Goal: Task Accomplishment & Management: Manage account settings

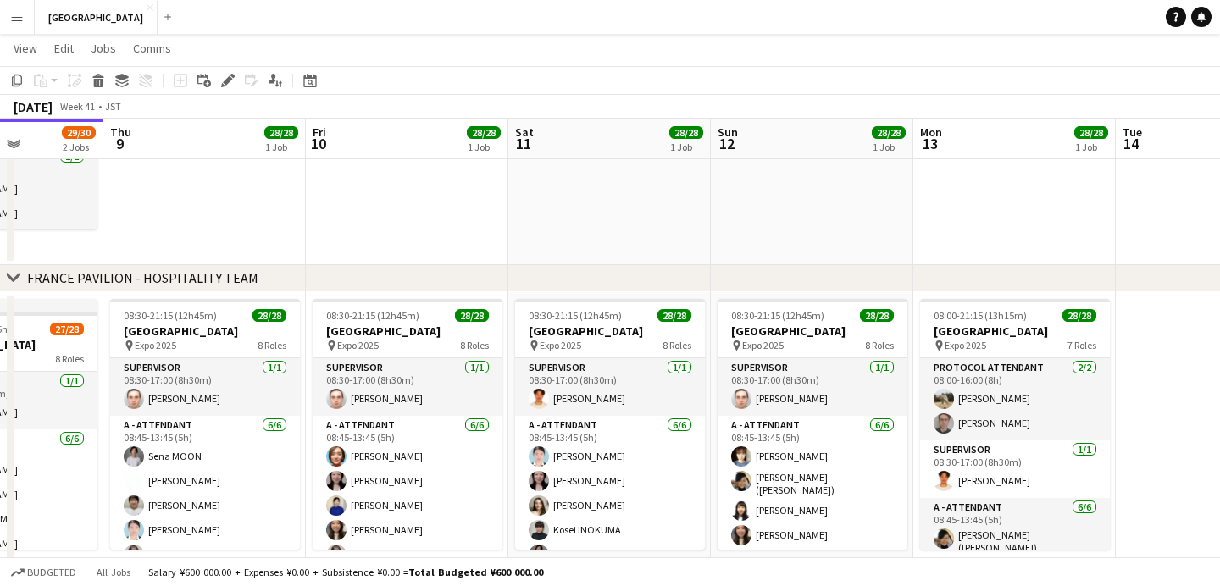
scroll to position [0, 714]
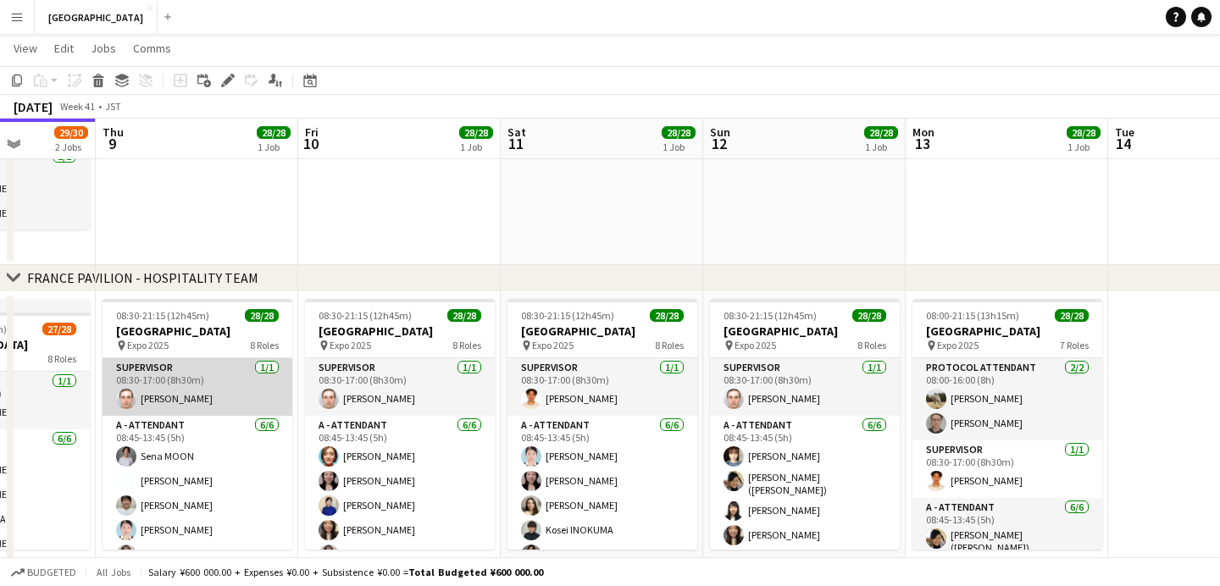
click at [152, 401] on app-card-role "SUPERVISOR [DATE] 08:30-17:00 (8h30m) [PERSON_NAME]" at bounding box center [197, 387] width 190 height 58
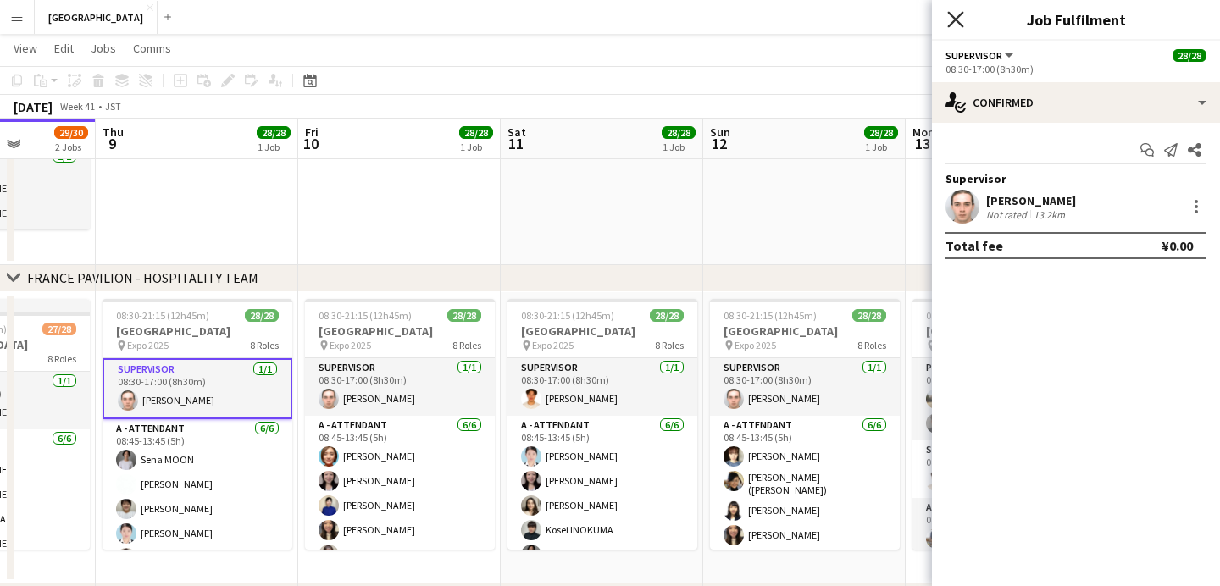
click at [959, 21] on icon "Close pop-in" at bounding box center [955, 19] width 16 height 16
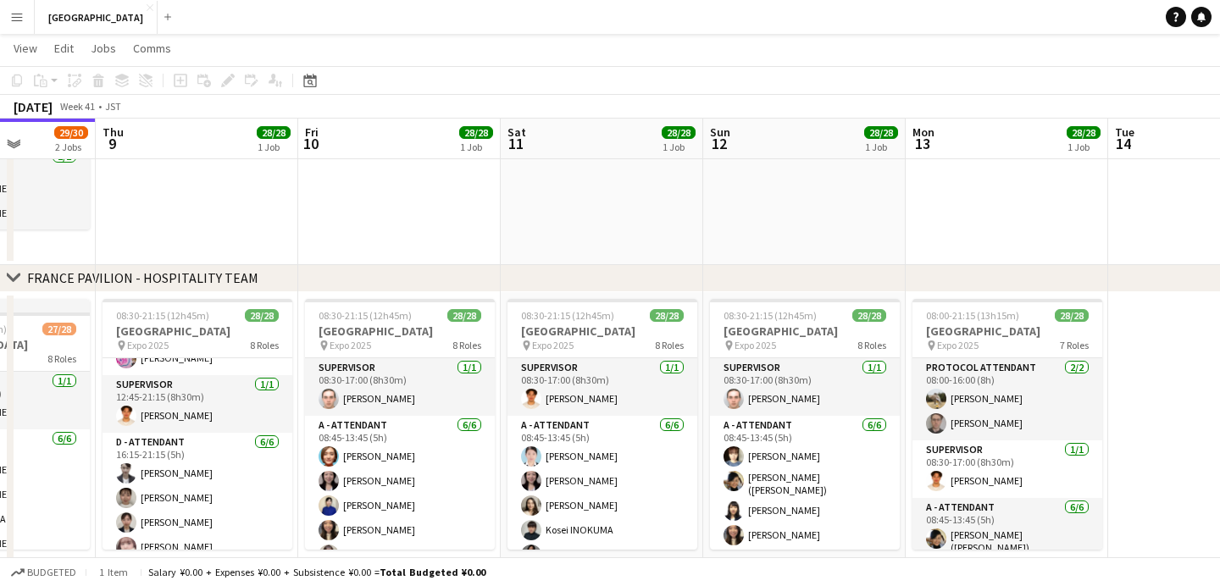
scroll to position [699, 0]
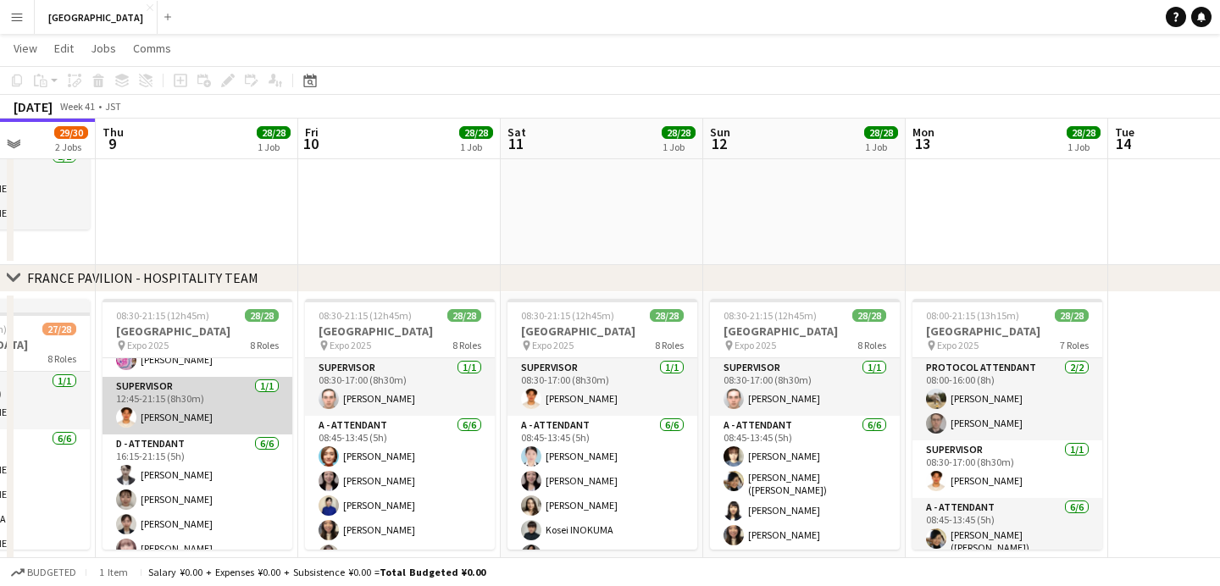
click at [160, 422] on app-card-role "SUPERVISOR [DATE] 12:45-21:15 (8h30m) [PERSON_NAME]" at bounding box center [197, 406] width 190 height 58
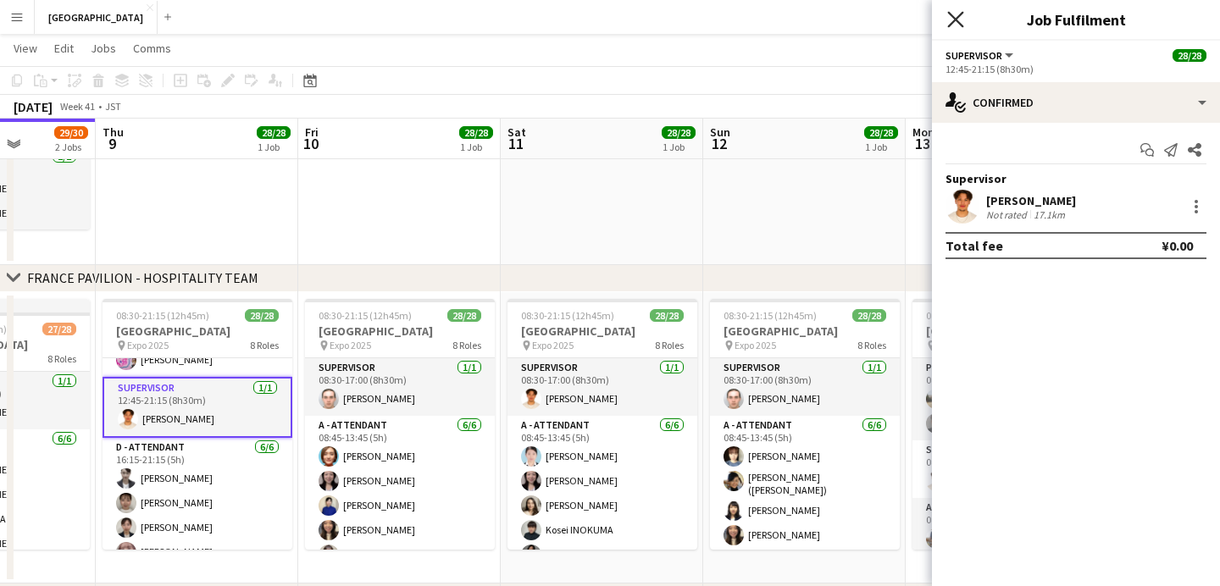
click at [958, 23] on icon at bounding box center [955, 19] width 16 height 16
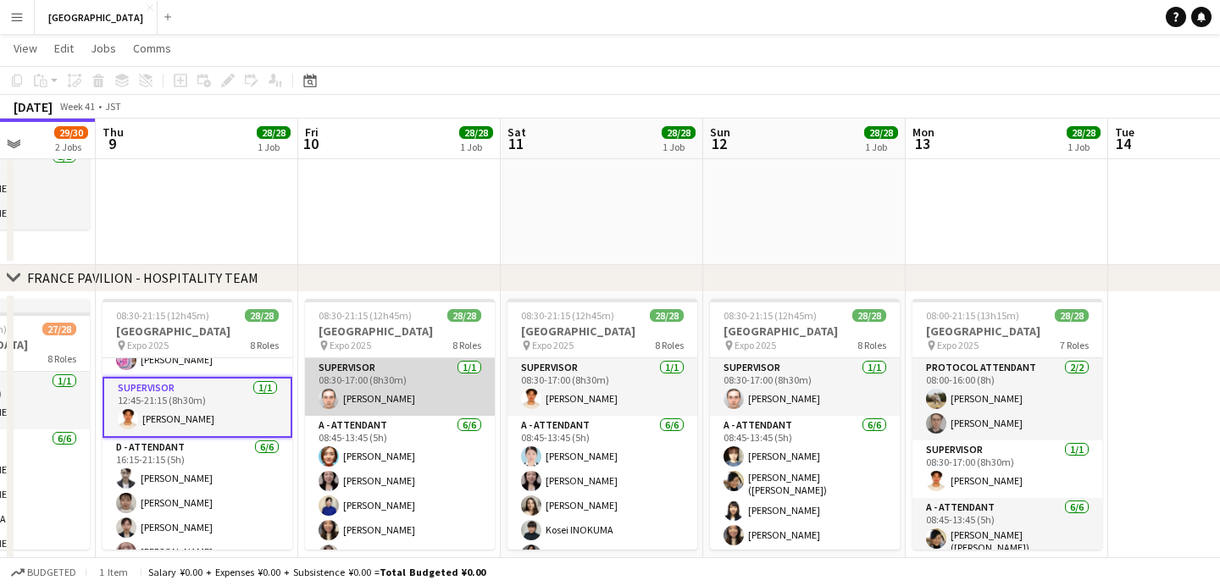
click at [357, 404] on app-card-role "SUPERVISOR [DATE] 08:30-17:00 (8h30m) [PERSON_NAME]" at bounding box center [400, 387] width 190 height 58
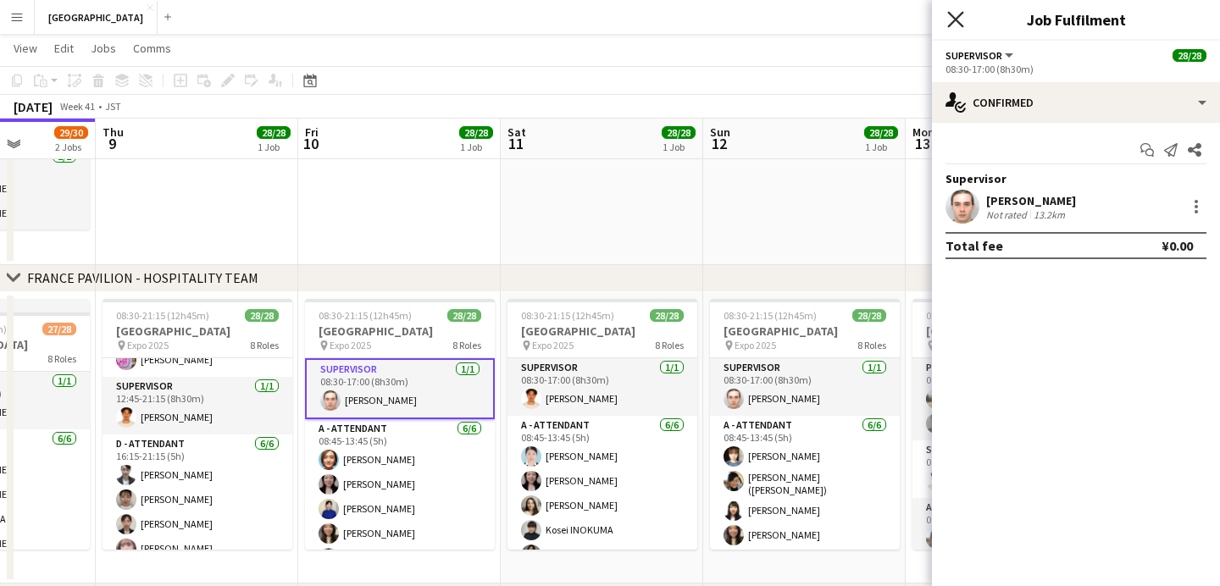
click at [947, 20] on icon "Close pop-in" at bounding box center [955, 19] width 16 height 16
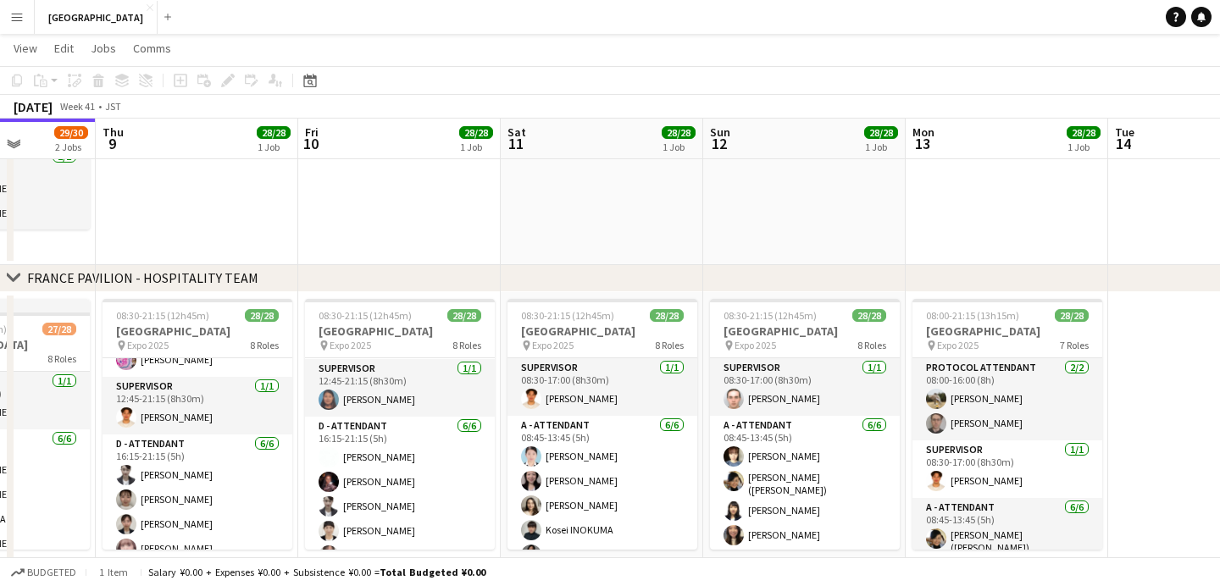
scroll to position [714, 0]
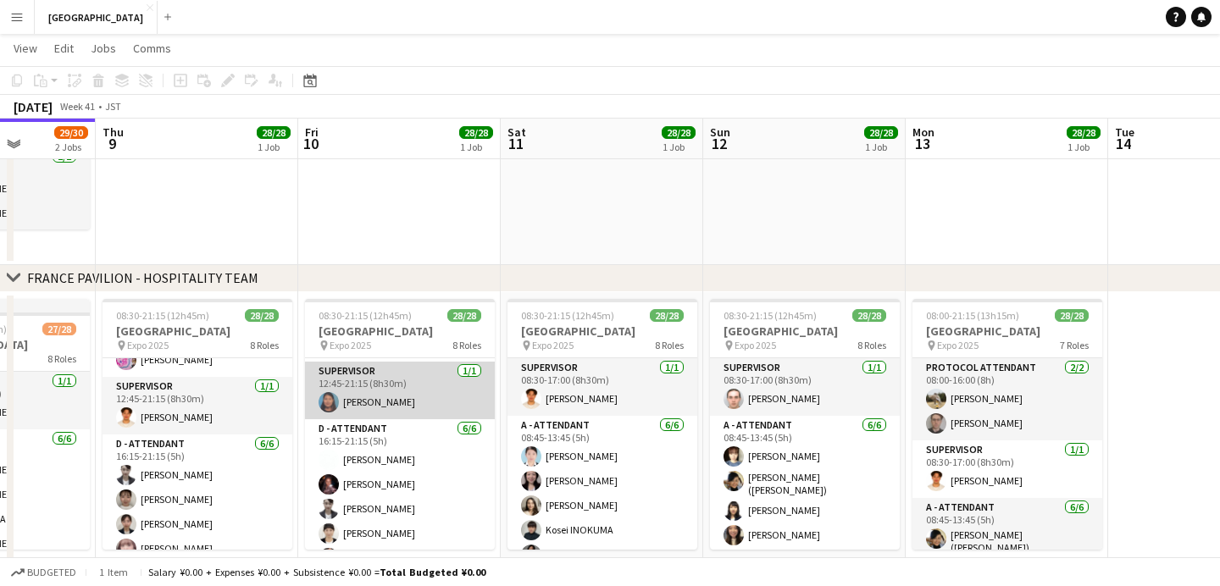
click at [355, 398] on app-card-role "SUPERVISOR [DATE] 12:45-21:15 (8h30m) [PERSON_NAME]" at bounding box center [400, 391] width 190 height 58
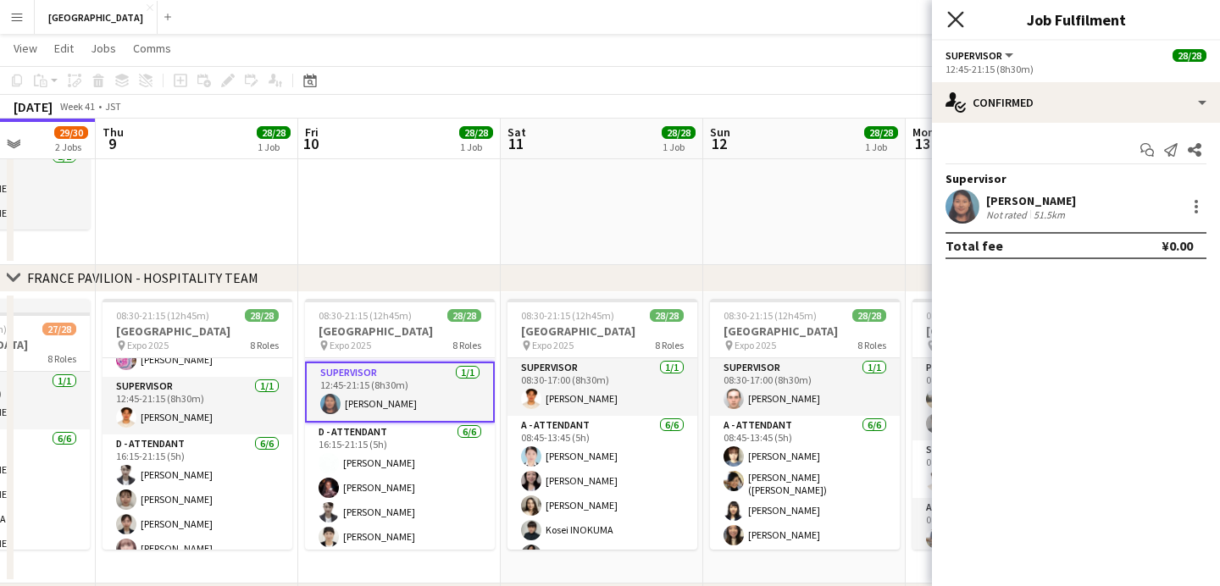
click at [954, 16] on icon "Close pop-in" at bounding box center [955, 19] width 16 height 16
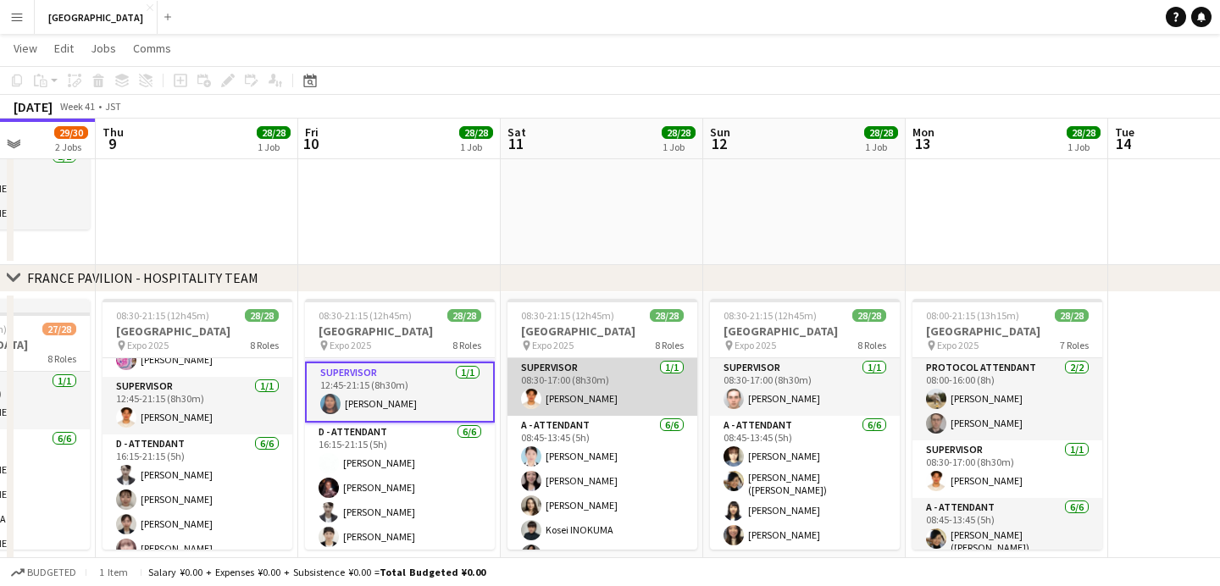
click at [536, 394] on app-user-avatar at bounding box center [531, 399] width 20 height 20
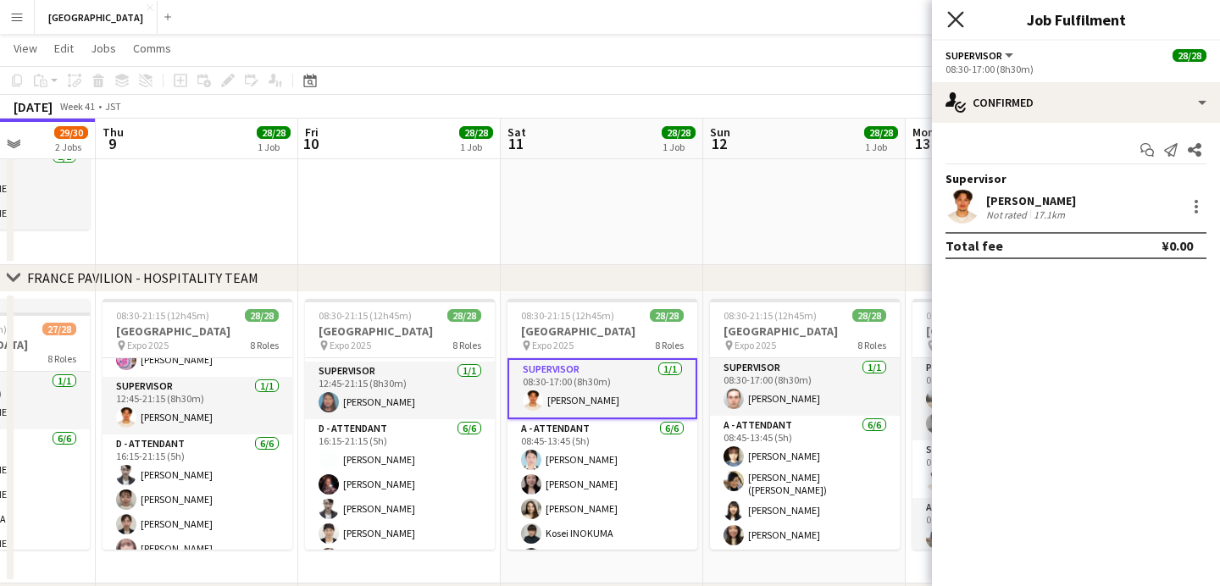
click at [958, 23] on icon at bounding box center [955, 19] width 16 height 16
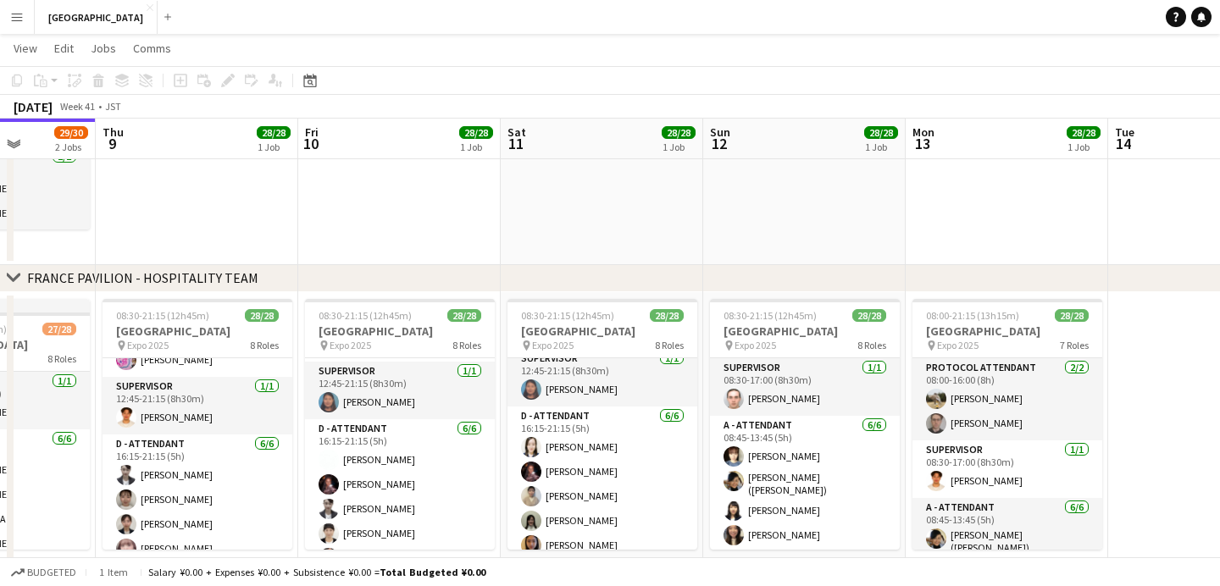
scroll to position [717, 0]
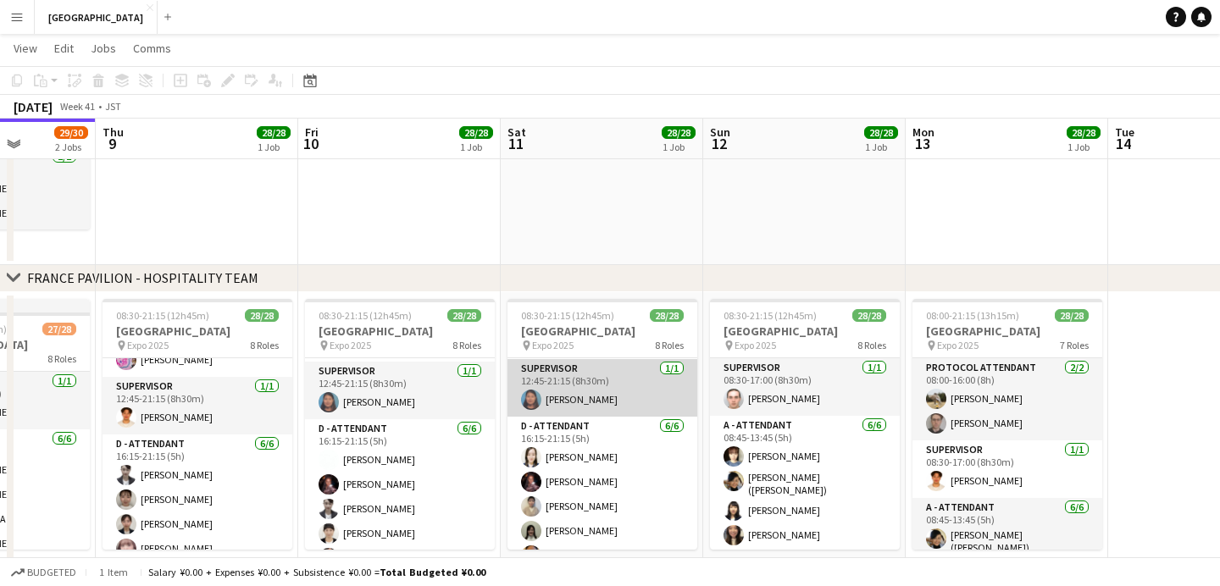
click at [558, 393] on app-card-role "SUPERVISOR [DATE] 12:45-21:15 (8h30m) [PERSON_NAME]" at bounding box center [602, 388] width 190 height 58
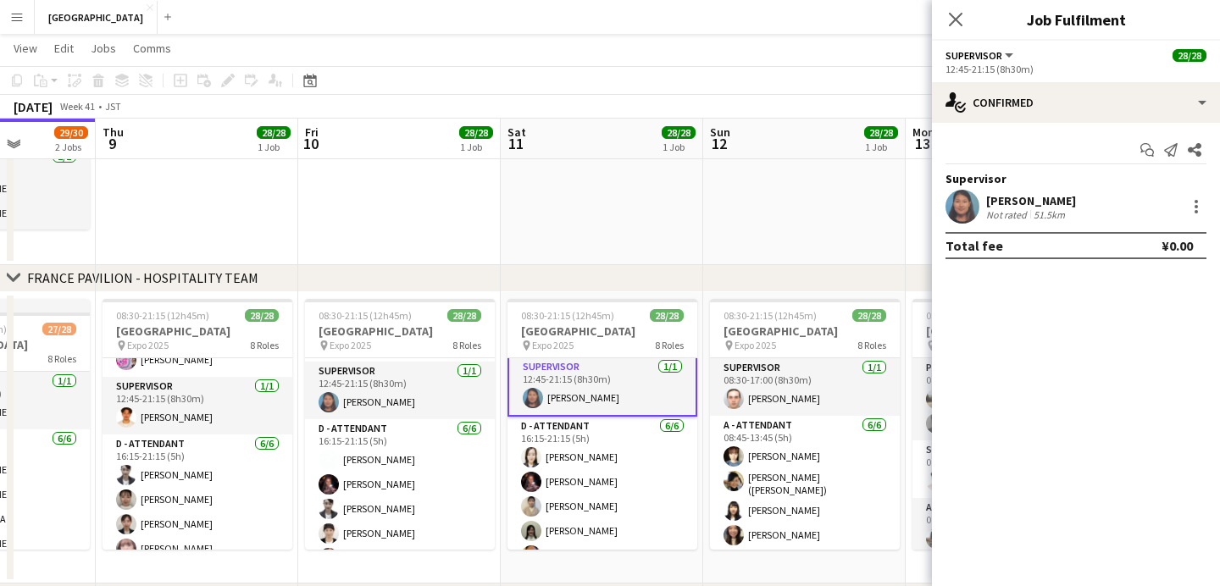
scroll to position [713, 0]
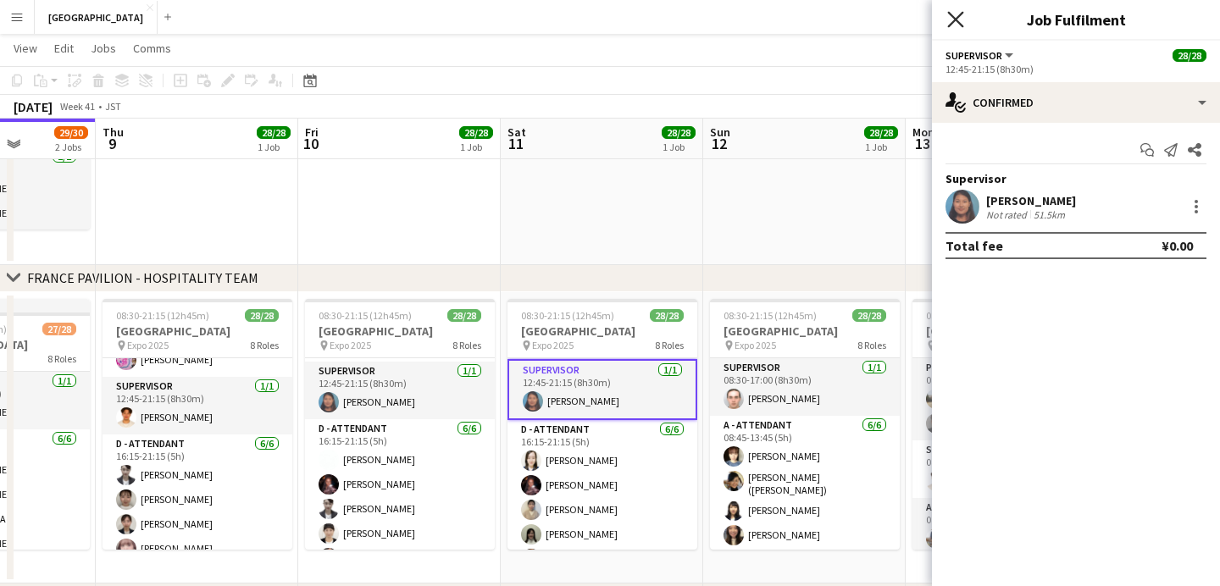
click at [957, 24] on icon "Close pop-in" at bounding box center [955, 19] width 16 height 16
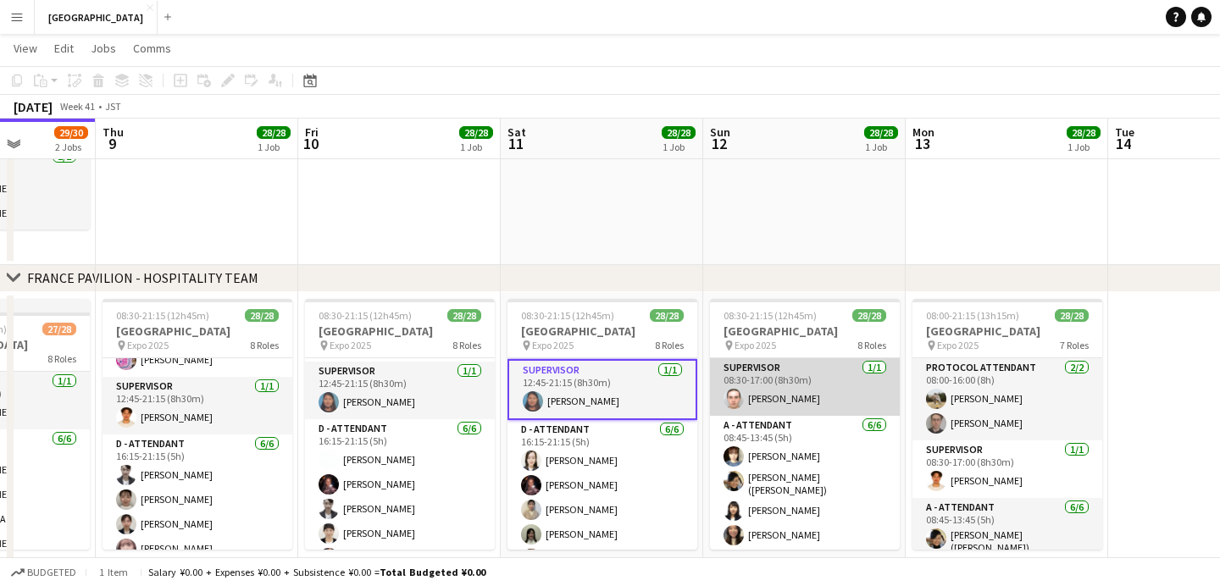
click at [749, 391] on app-card-role "SUPERVISOR [DATE] 08:30-17:00 (8h30m) [PERSON_NAME]" at bounding box center [805, 387] width 190 height 58
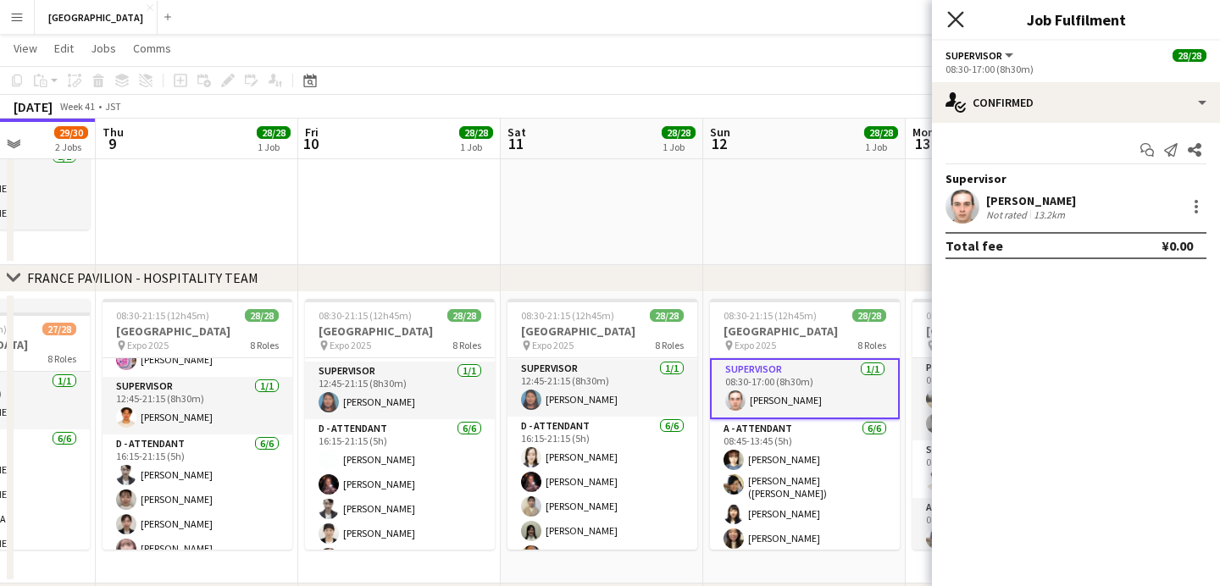
click at [960, 18] on icon "Close pop-in" at bounding box center [955, 19] width 16 height 16
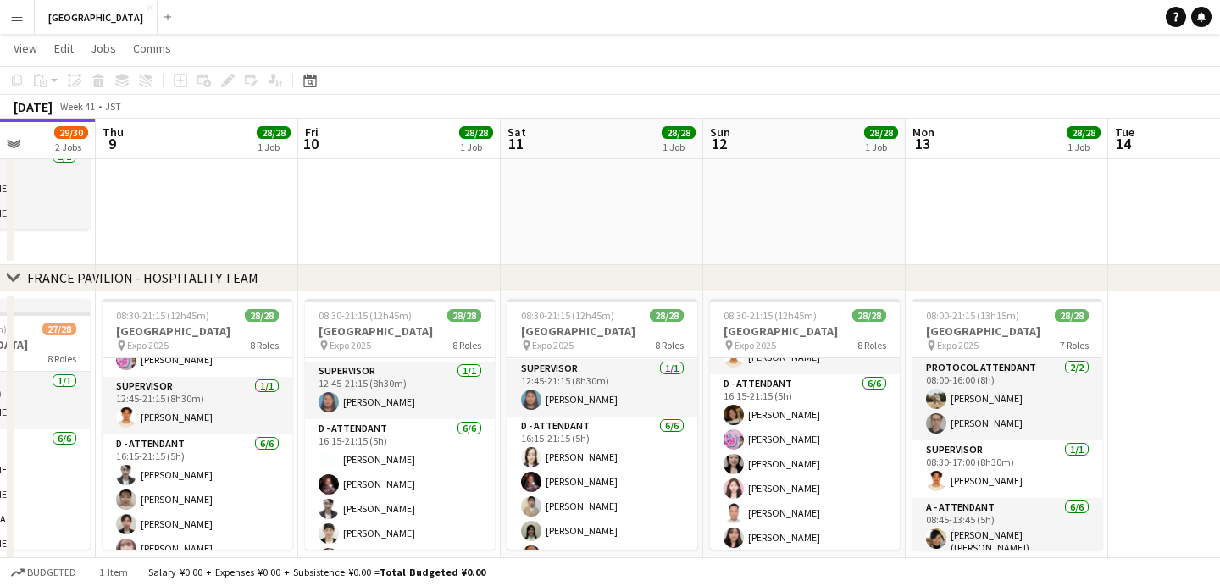
scroll to position [701, 0]
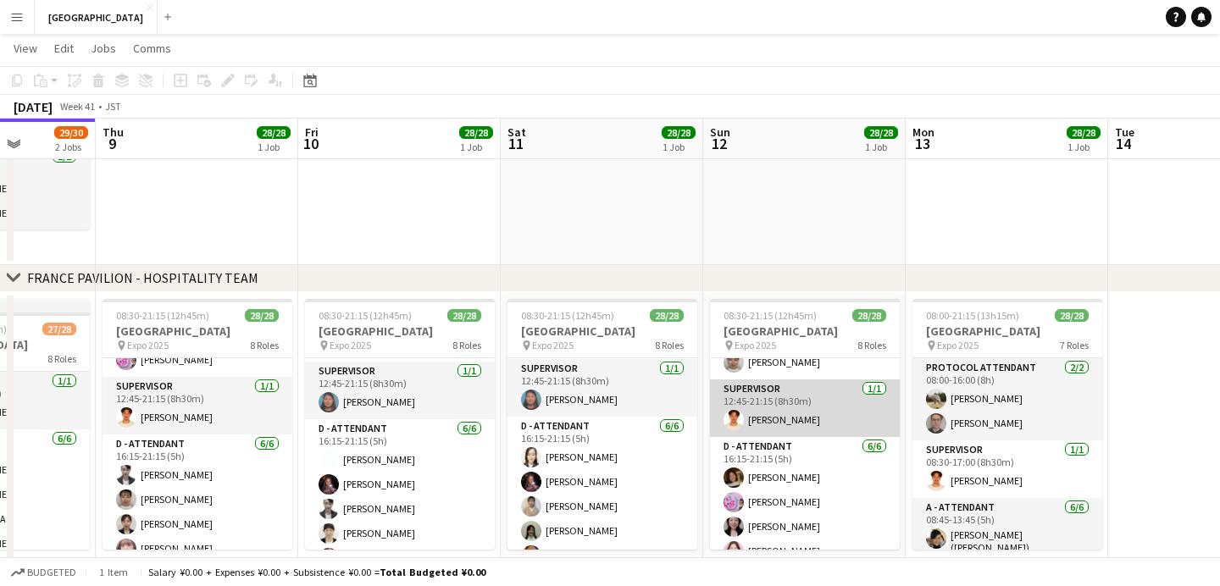
click at [781, 419] on app-card-role "SUPERVISOR [DATE] 12:45-21:15 (8h30m) [PERSON_NAME]" at bounding box center [805, 408] width 190 height 58
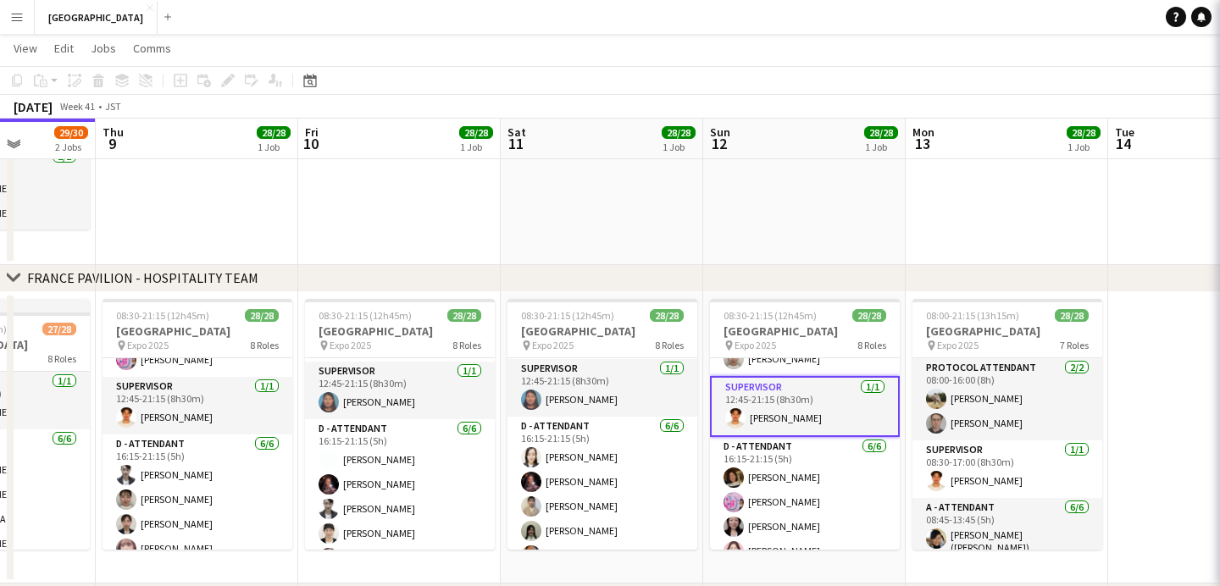
scroll to position [698, 0]
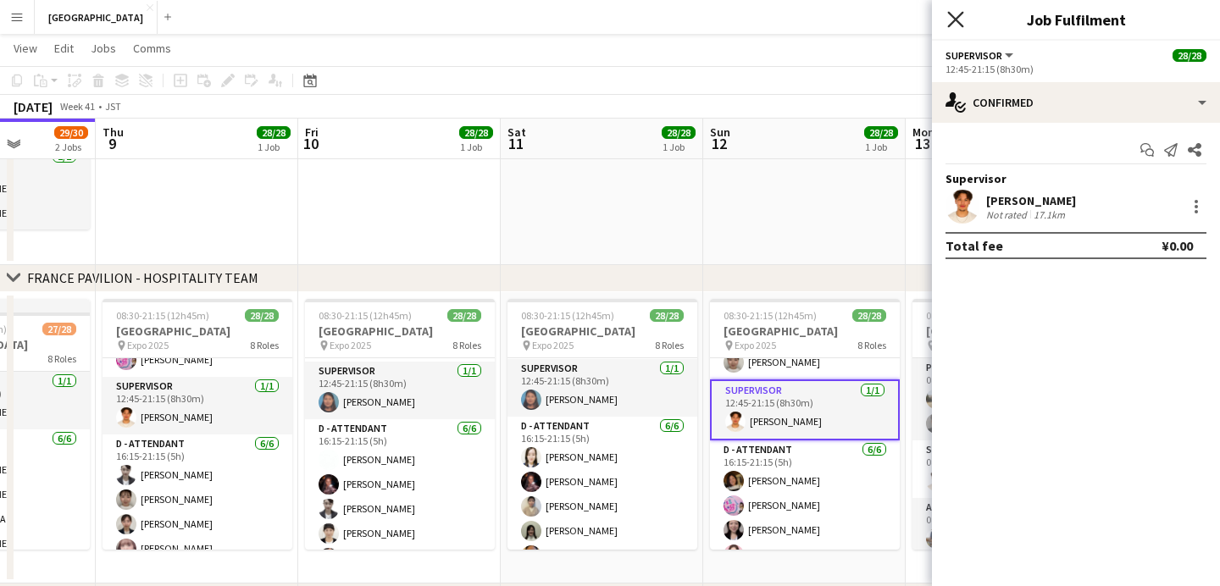
click at [951, 14] on icon "Close pop-in" at bounding box center [955, 19] width 16 height 16
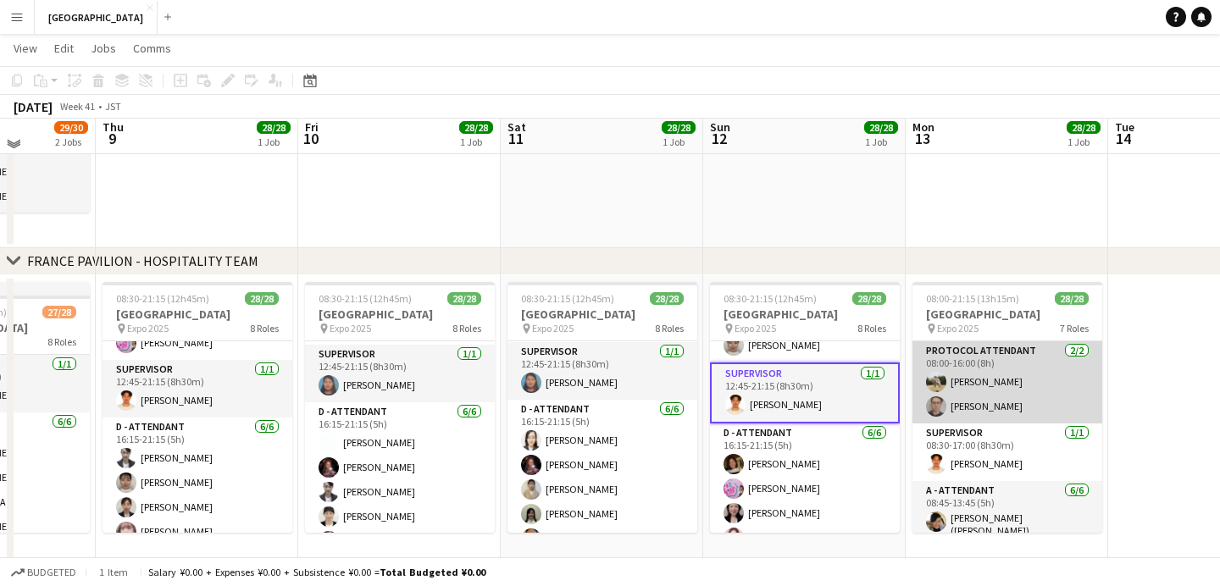
scroll to position [288, 0]
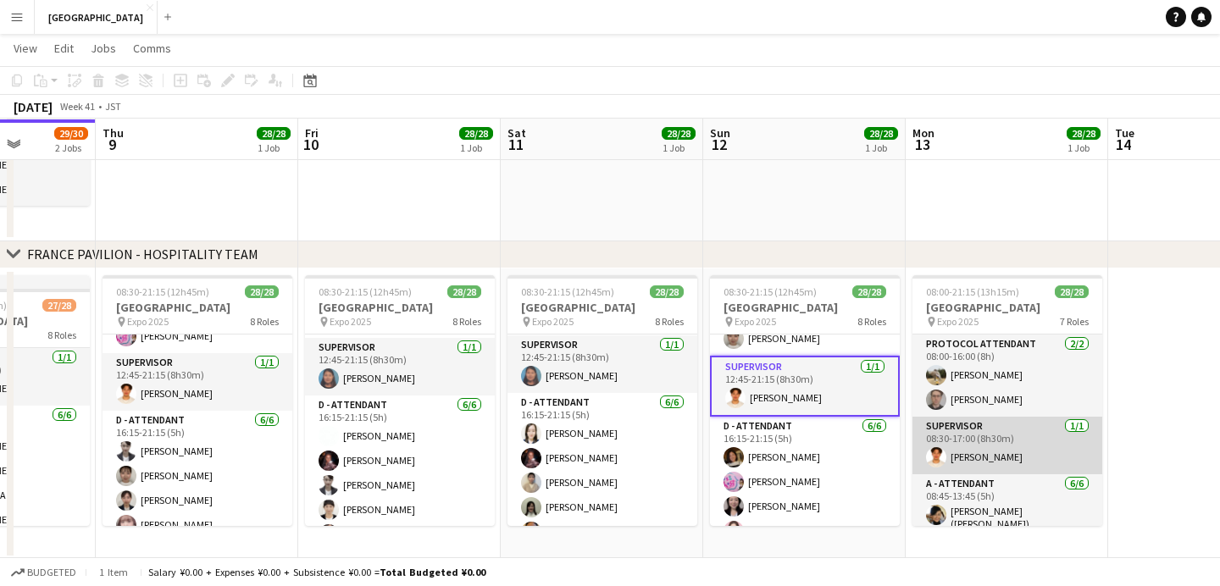
click at [973, 458] on app-card-role "SUPERVISOR [DATE] 08:30-17:00 (8h30m) [PERSON_NAME]" at bounding box center [1007, 446] width 190 height 58
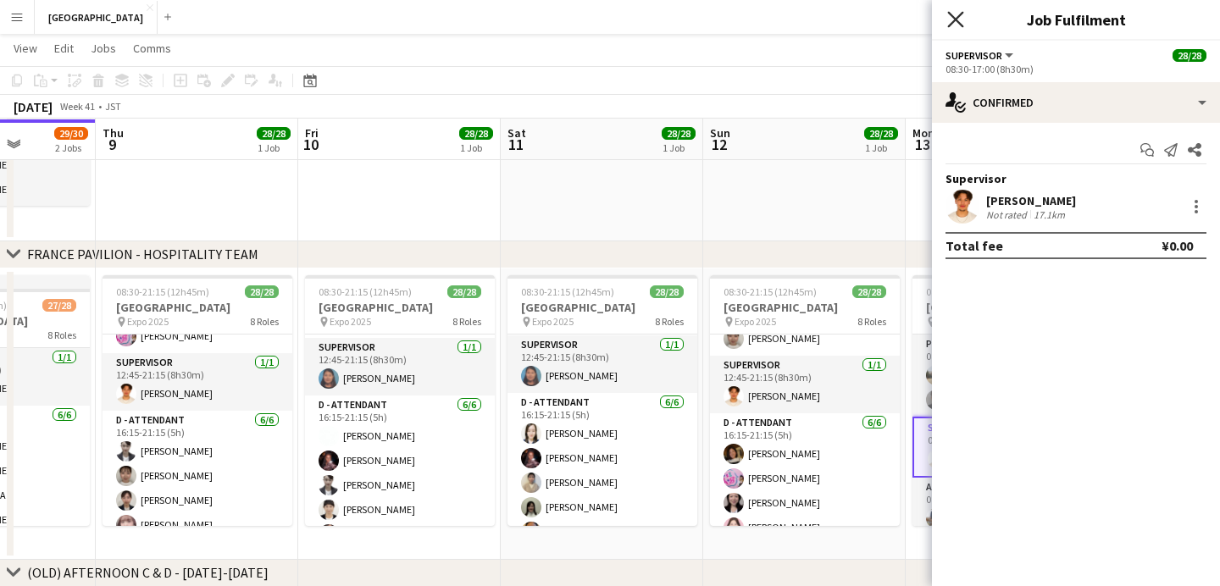
click at [954, 19] on icon at bounding box center [955, 19] width 16 height 16
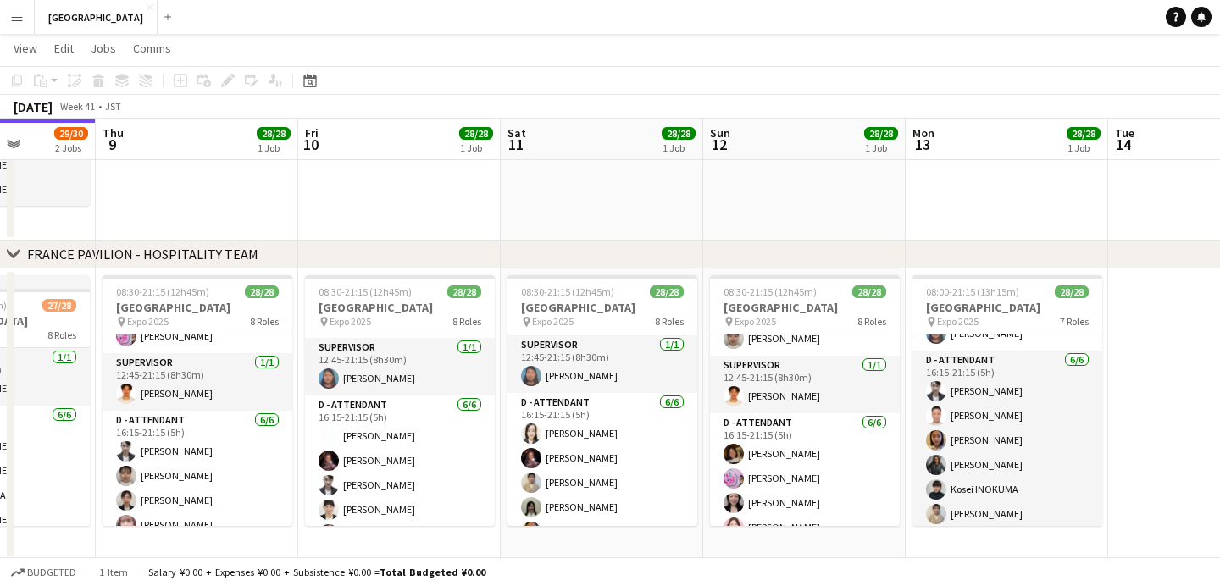
scroll to position [656, 0]
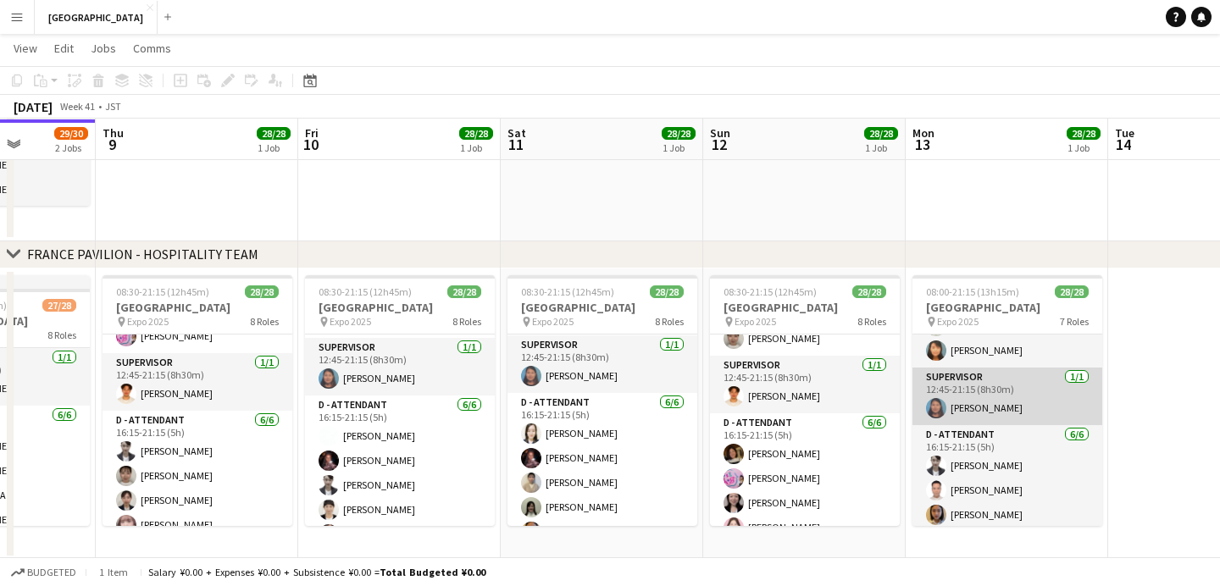
click at [983, 405] on app-card-role "SUPERVISOR [DATE] 12:45-21:15 (8h30m) [PERSON_NAME]" at bounding box center [1007, 397] width 190 height 58
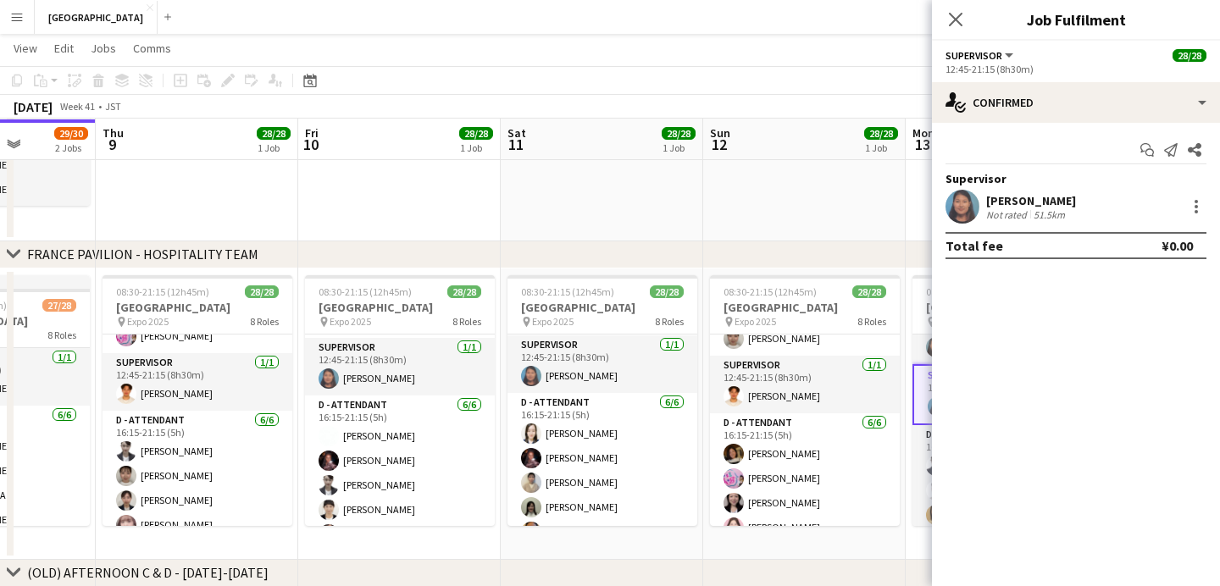
scroll to position [653, 0]
click at [949, 14] on icon "Close pop-in" at bounding box center [955, 19] width 16 height 16
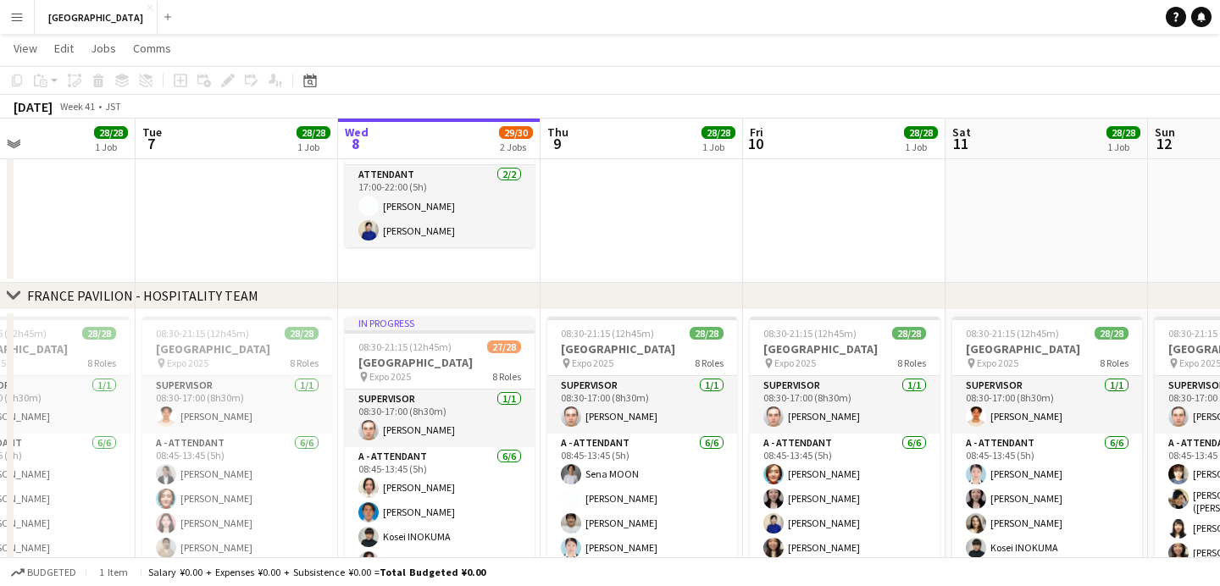
scroll to position [0, 0]
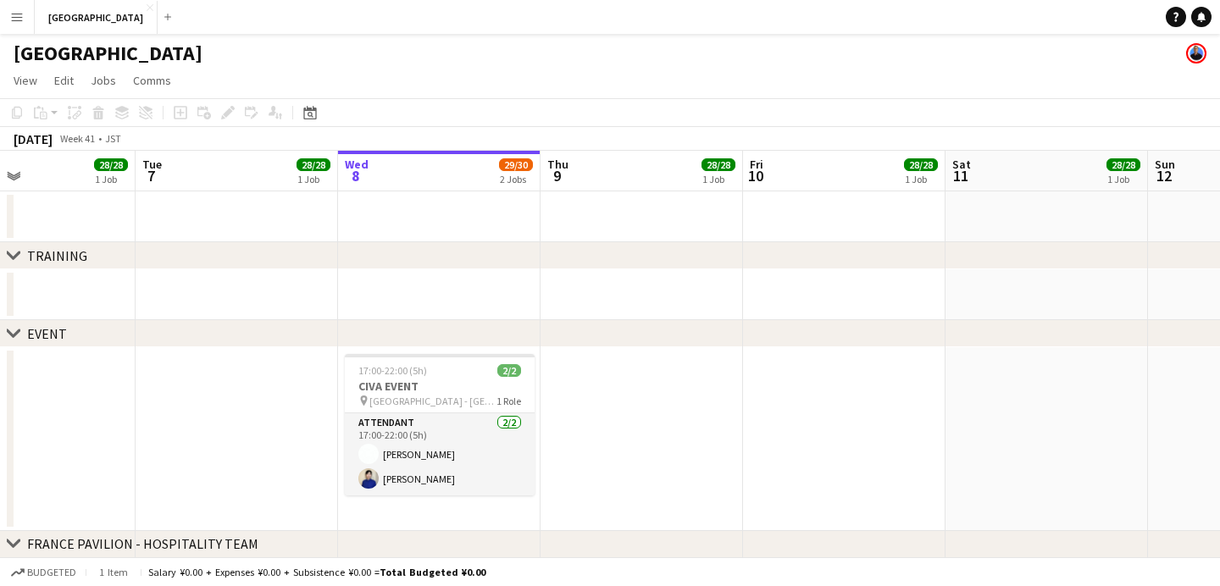
click at [35, 37] on div "[GEOGRAPHIC_DATA]" at bounding box center [610, 50] width 1220 height 32
click at [35, 36] on div "[GEOGRAPHIC_DATA]" at bounding box center [610, 50] width 1220 height 32
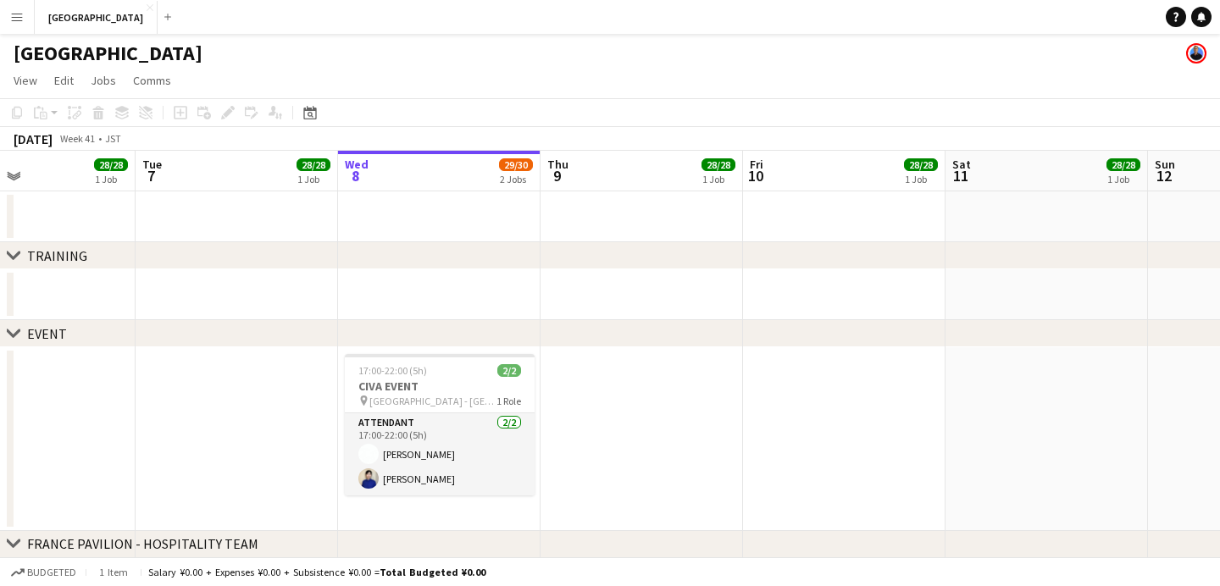
click at [35, 36] on div "[GEOGRAPHIC_DATA]" at bounding box center [610, 50] width 1220 height 32
click at [61, 48] on h1 "[GEOGRAPHIC_DATA]" at bounding box center [108, 53] width 189 height 25
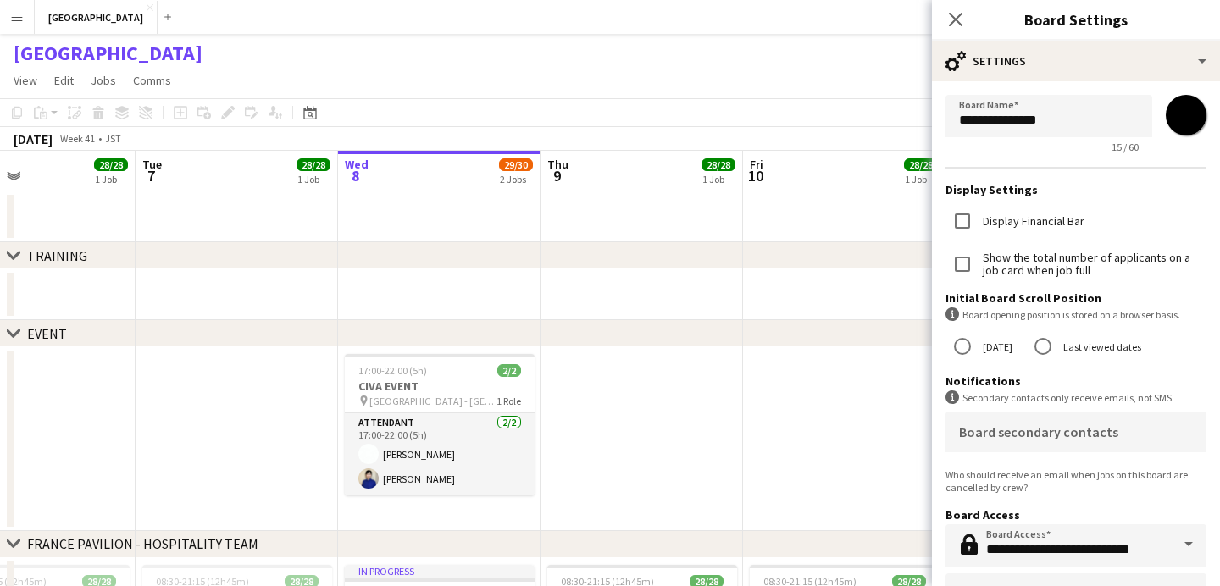
click at [61, 48] on h1 "[GEOGRAPHIC_DATA]" at bounding box center [108, 53] width 189 height 25
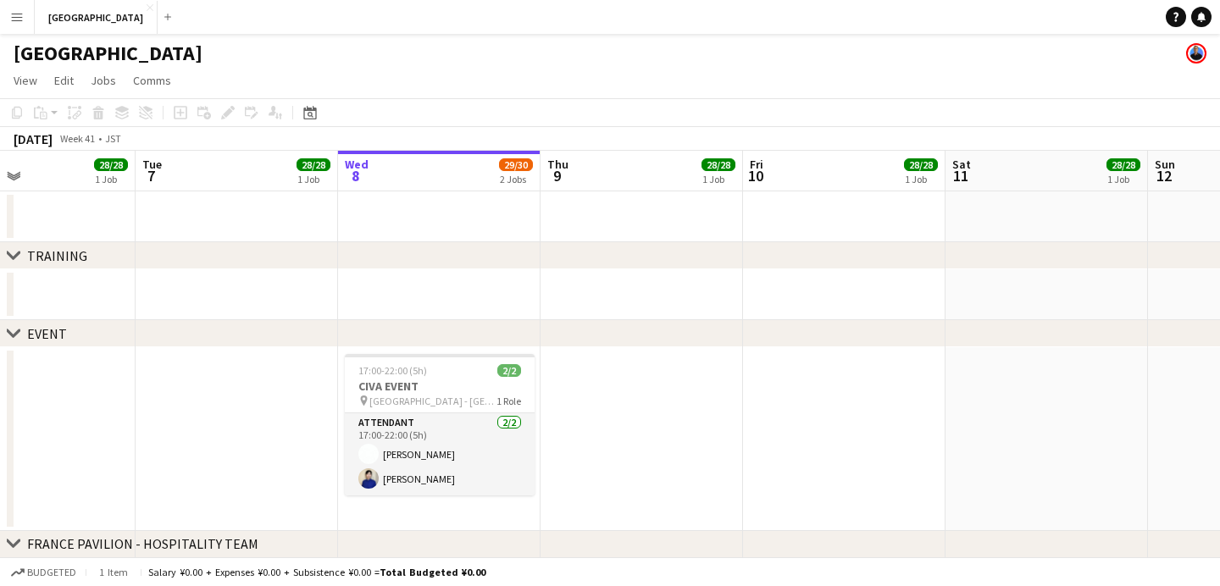
click at [61, 48] on h1 "[GEOGRAPHIC_DATA]" at bounding box center [108, 53] width 189 height 25
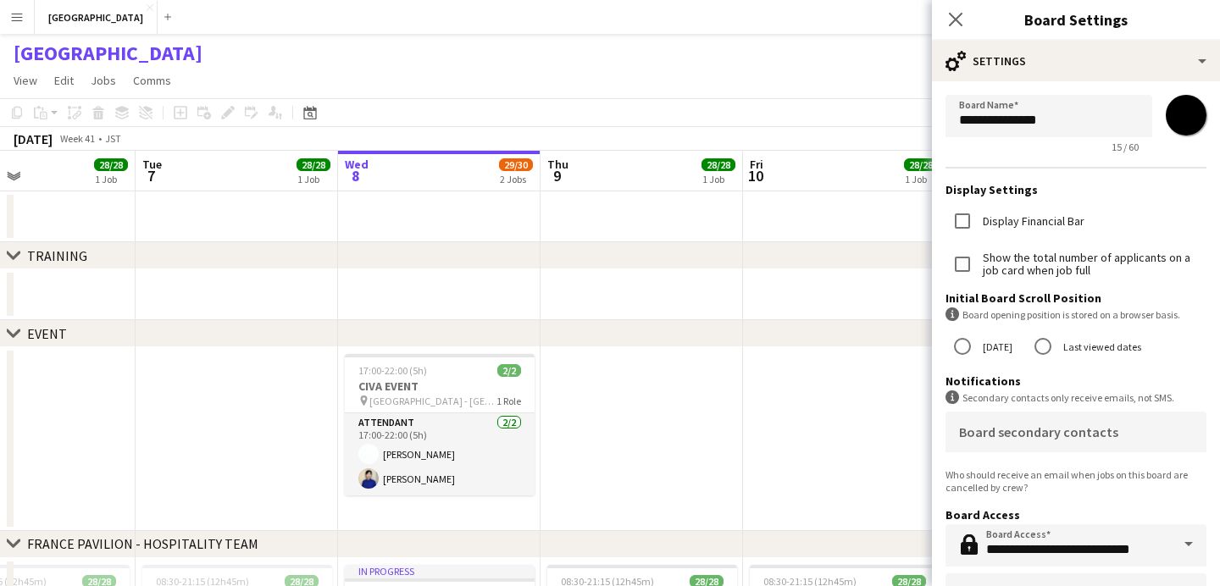
click at [61, 48] on h1 "[GEOGRAPHIC_DATA]" at bounding box center [108, 53] width 189 height 25
